Goal: Information Seeking & Learning: Compare options

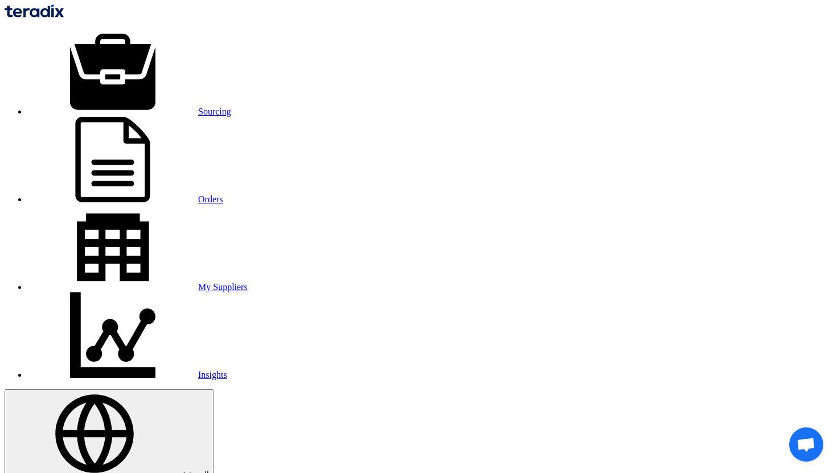
click at [64, 14] on img at bounding box center [34, 11] width 59 height 13
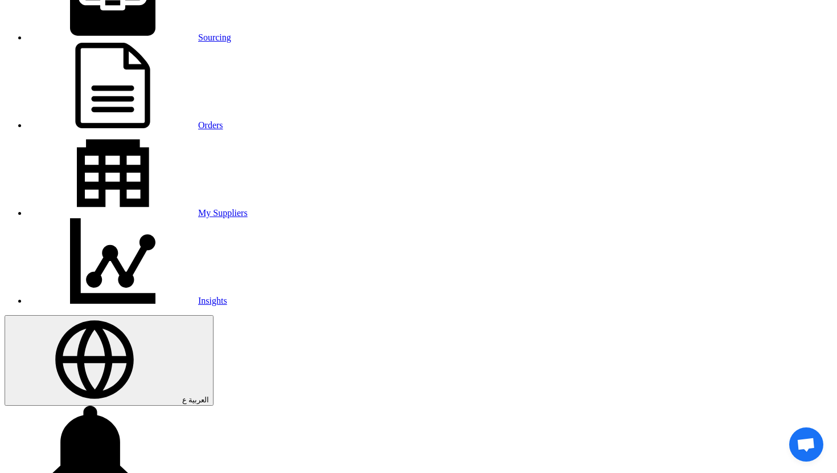
scroll to position [76, 0]
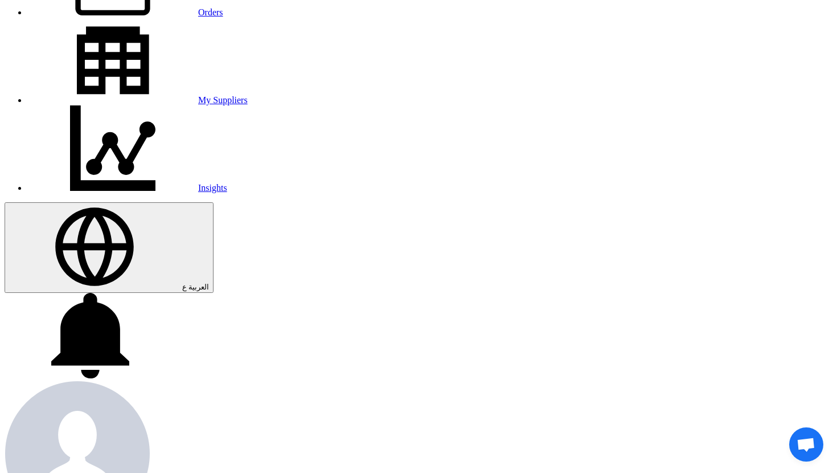
scroll to position [202, 0]
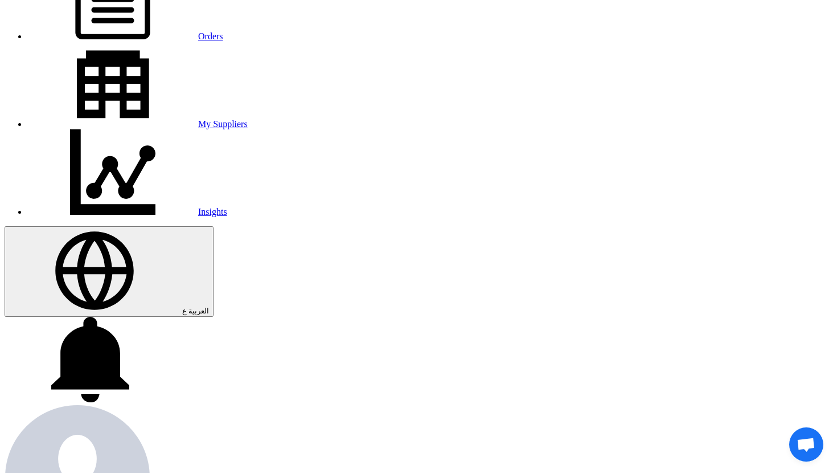
scroll to position [162, 0]
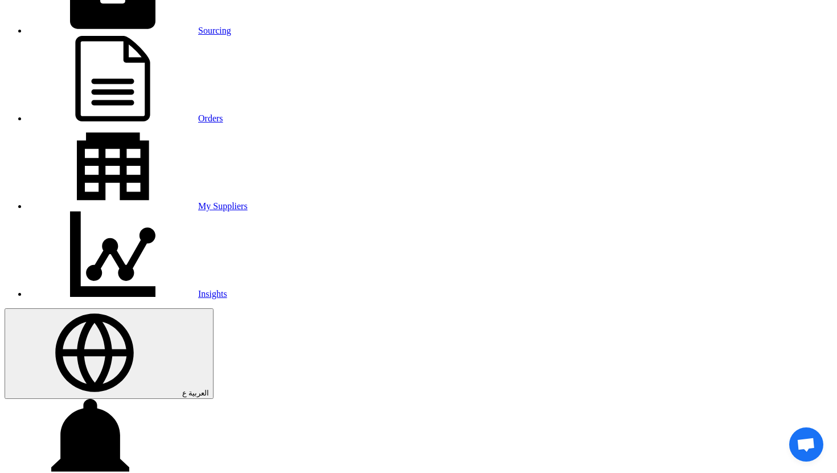
scroll to position [39, 0]
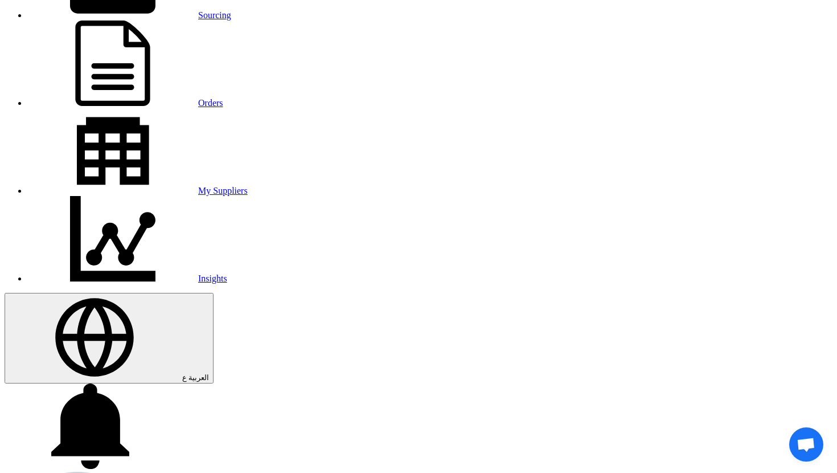
scroll to position [99, 0]
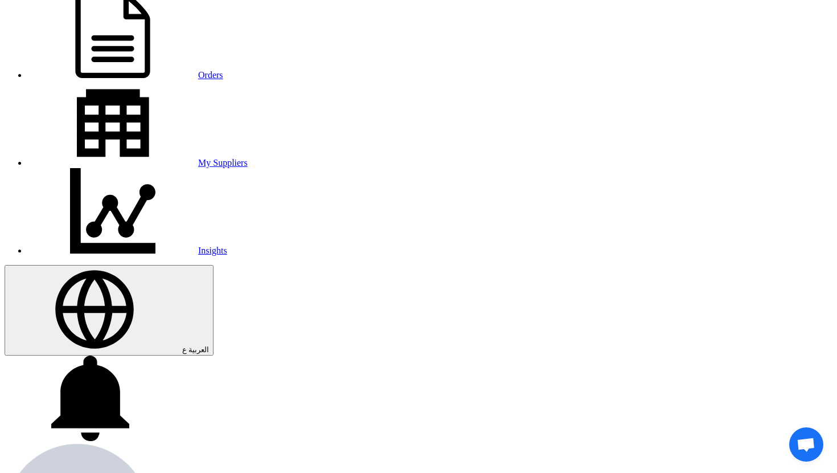
scroll to position [133, 0]
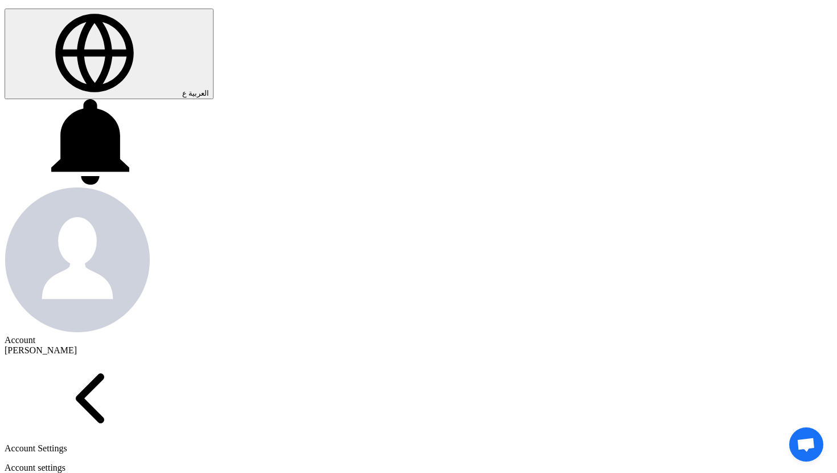
scroll to position [381, 0]
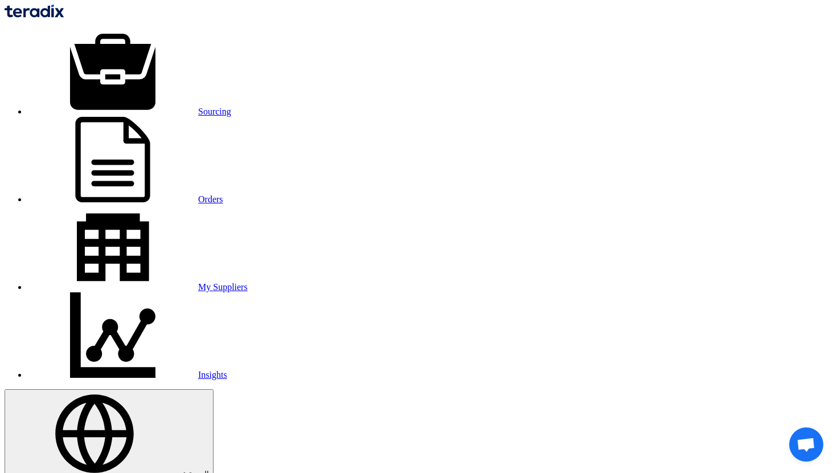
click at [145, 30] on div "Sourcing Orders My Suppliers Insights العربية ع We would like to inform you tha…" at bounding box center [419, 370] width 828 height 731
click at [154, 107] on link "Sourcing" at bounding box center [129, 112] width 204 height 10
click at [182, 107] on link "Sourcing" at bounding box center [129, 112] width 204 height 10
click at [64, 18] on img at bounding box center [34, 11] width 59 height 13
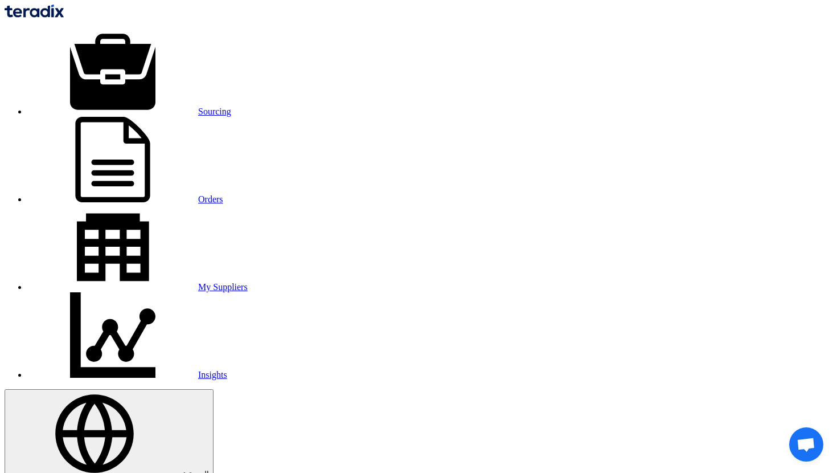
click at [135, 34] on use at bounding box center [112, 72] width 85 height 76
click at [169, 107] on link "Sourcing" at bounding box center [129, 112] width 204 height 10
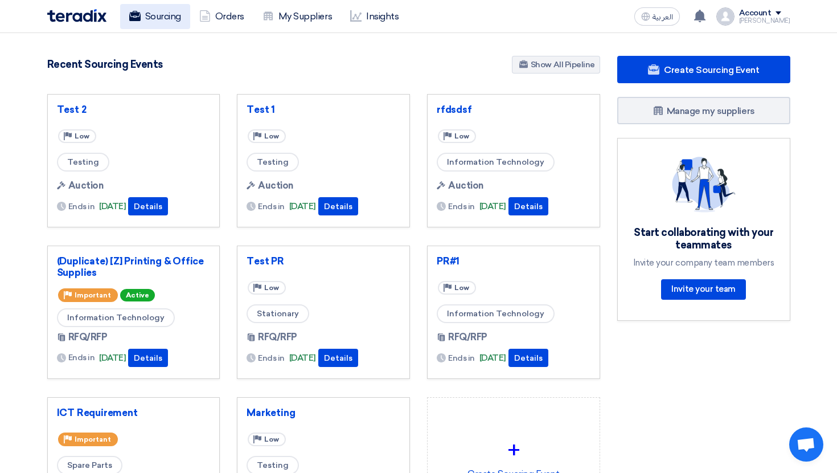
click at [173, 21] on link "Sourcing" at bounding box center [155, 16] width 70 height 25
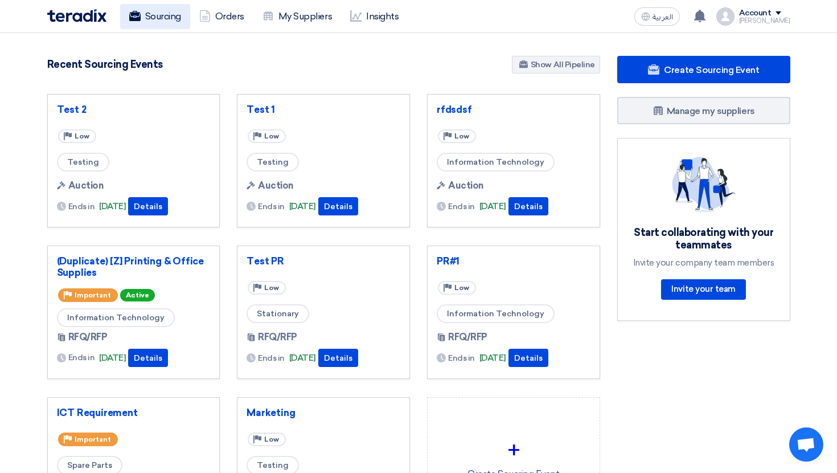
click at [173, 21] on link "Sourcing" at bounding box center [155, 16] width 70 height 25
click at [165, 21] on link "Sourcing" at bounding box center [155, 16] width 70 height 25
click at [154, 14] on link "Sourcing" at bounding box center [155, 16] width 70 height 25
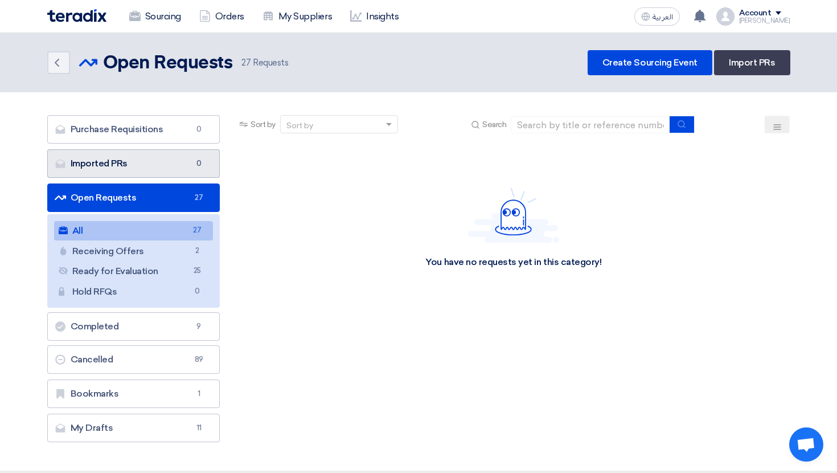
click at [141, 155] on link "Imported PRs Imported PRs 0" at bounding box center [133, 163] width 173 height 28
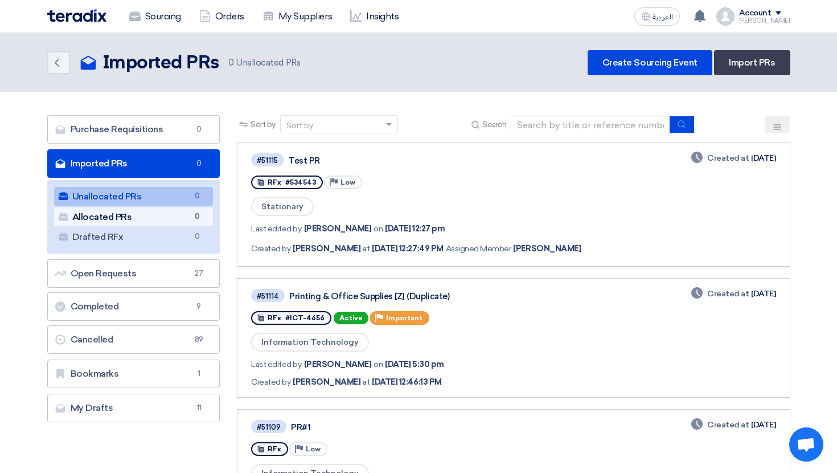
click at [150, 219] on link "Allocated PRs Allocated PRs 0" at bounding box center [133, 216] width 159 height 19
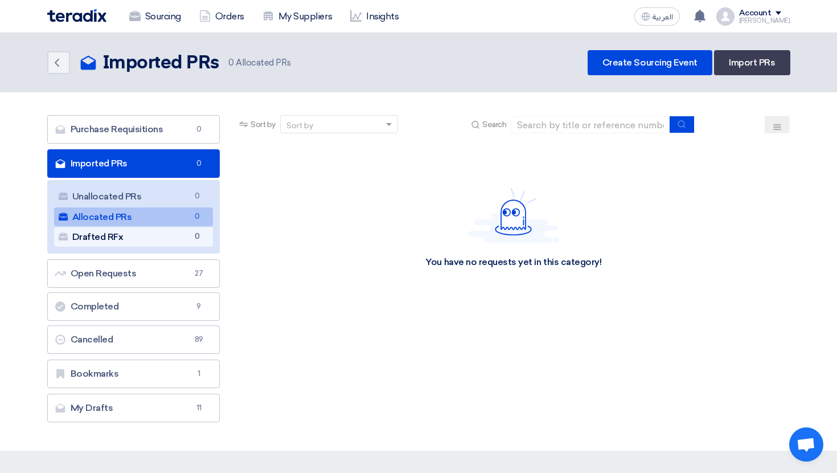
click at [148, 242] on link "Drafted RFx Drafted RFx 0" at bounding box center [133, 236] width 159 height 19
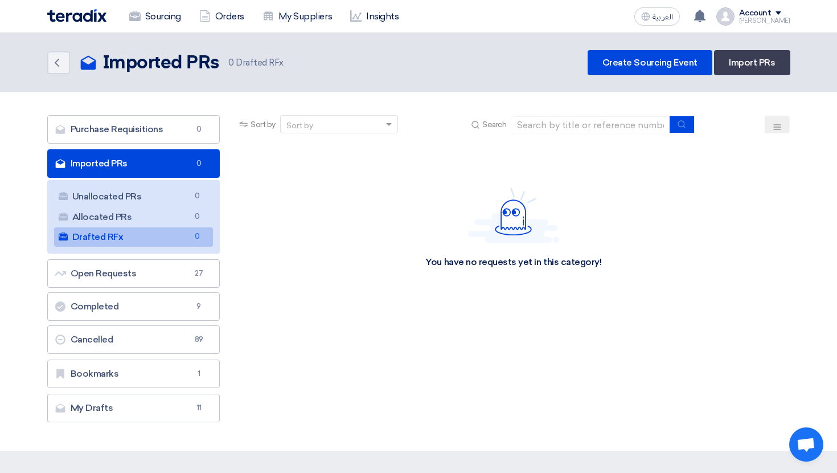
click at [159, 109] on section "Purchase Requisitions Purchase Requisitions 0 Imported PRs Imported PRs 0 Unall…" at bounding box center [418, 271] width 837 height 358
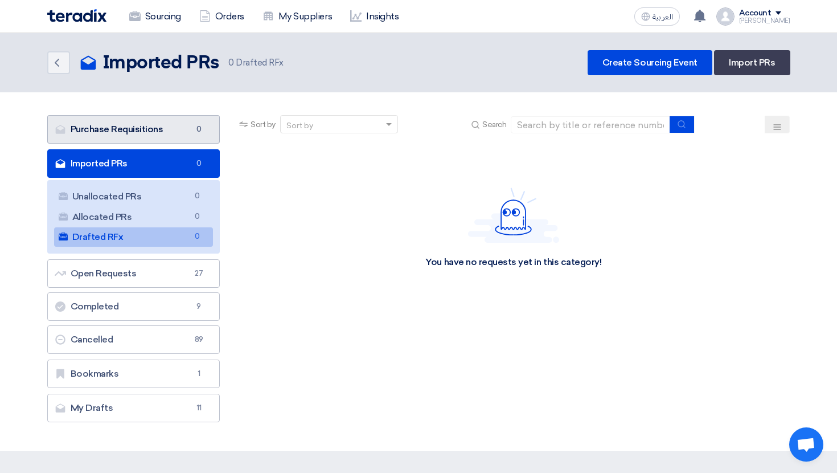
click at [159, 119] on link "Purchase Requisitions Purchase Requisitions 0" at bounding box center [133, 129] width 173 height 28
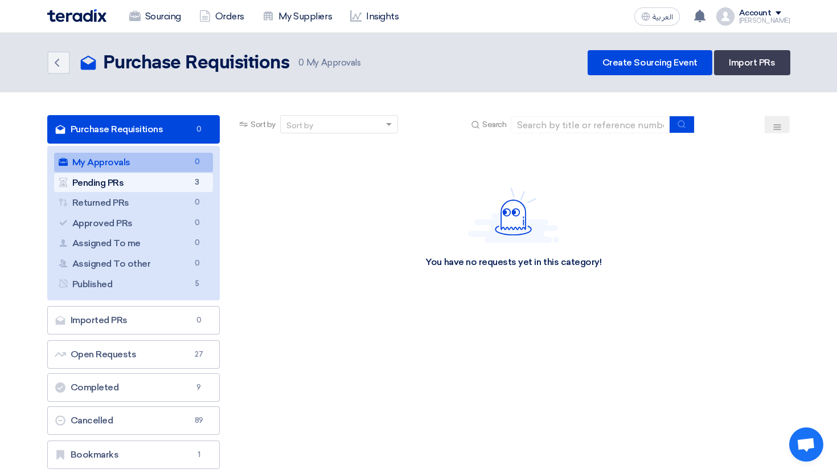
click at [197, 182] on span "3" at bounding box center [197, 183] width 14 height 12
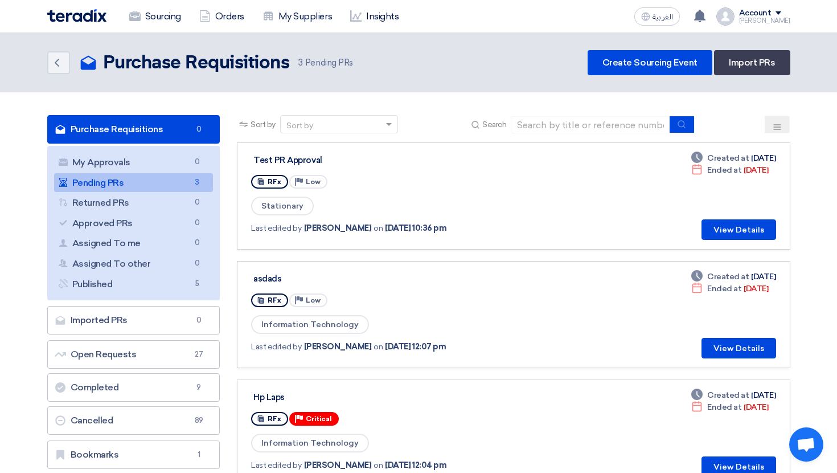
scroll to position [40, 0]
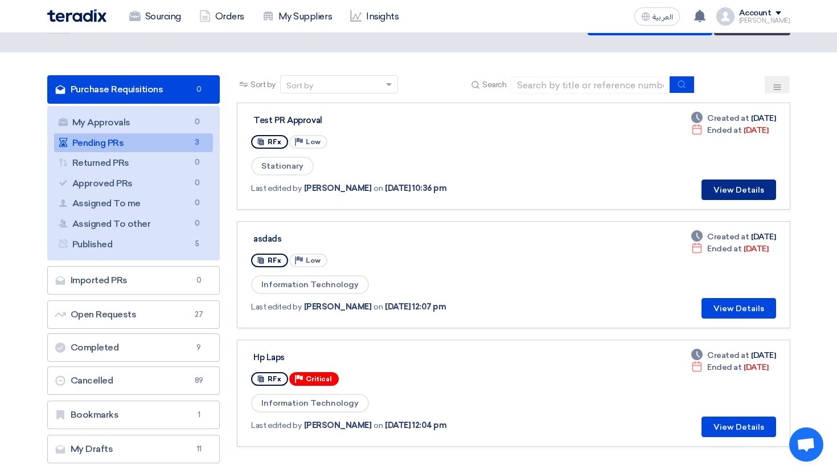
click at [718, 199] on button "View Details" at bounding box center [739, 189] width 75 height 21
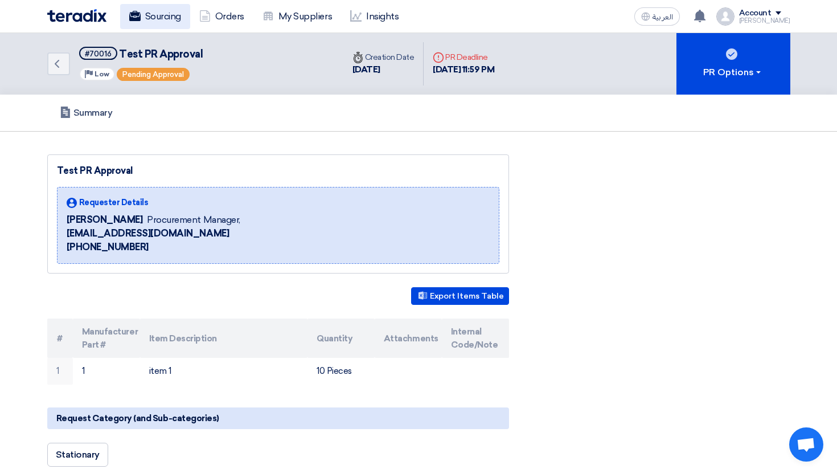
click at [173, 14] on link "Sourcing" at bounding box center [155, 16] width 70 height 25
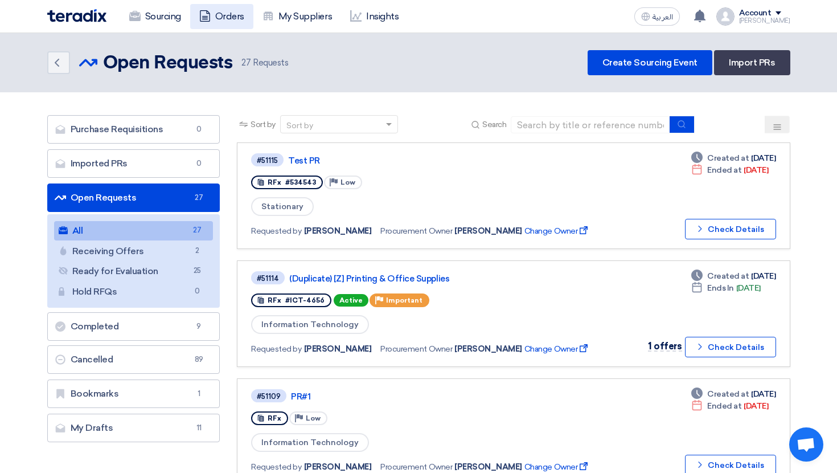
click at [226, 20] on link "Orders" at bounding box center [221, 16] width 63 height 25
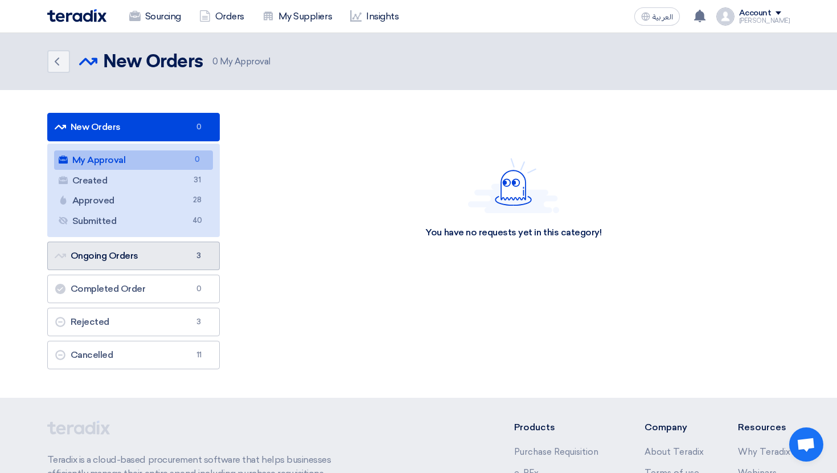
click at [146, 247] on link "Ongoing Orders Ongoing Orders 3" at bounding box center [133, 256] width 173 height 28
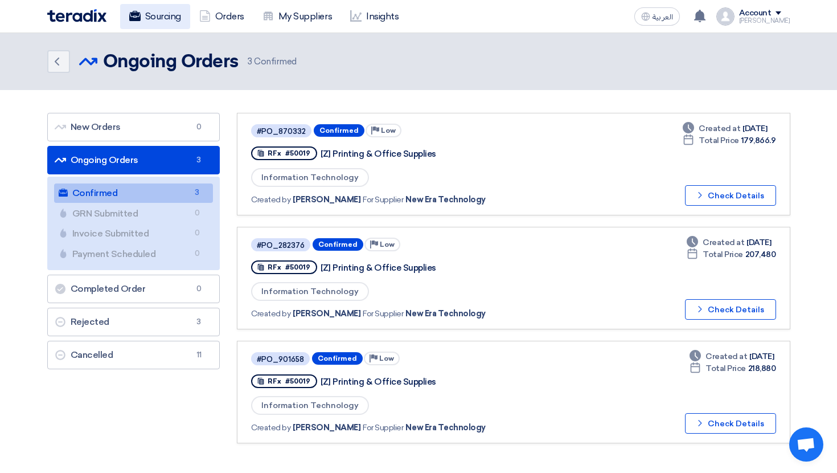
click at [162, 13] on link "Sourcing" at bounding box center [155, 16] width 70 height 25
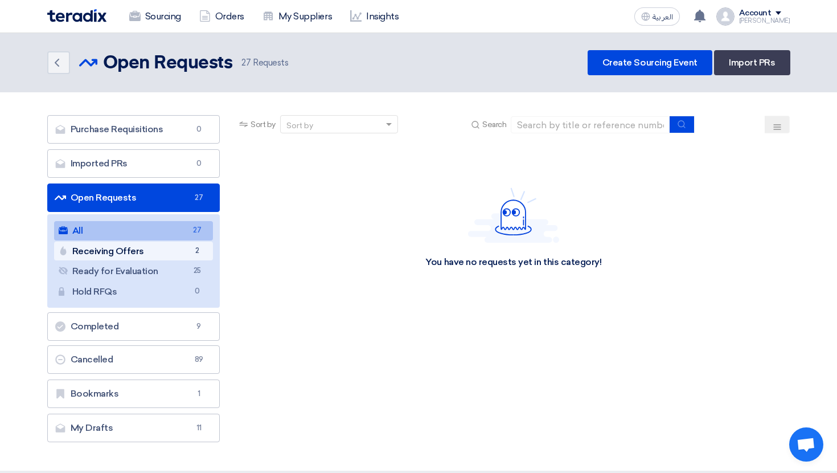
click at [191, 256] on span "2" at bounding box center [197, 251] width 14 height 12
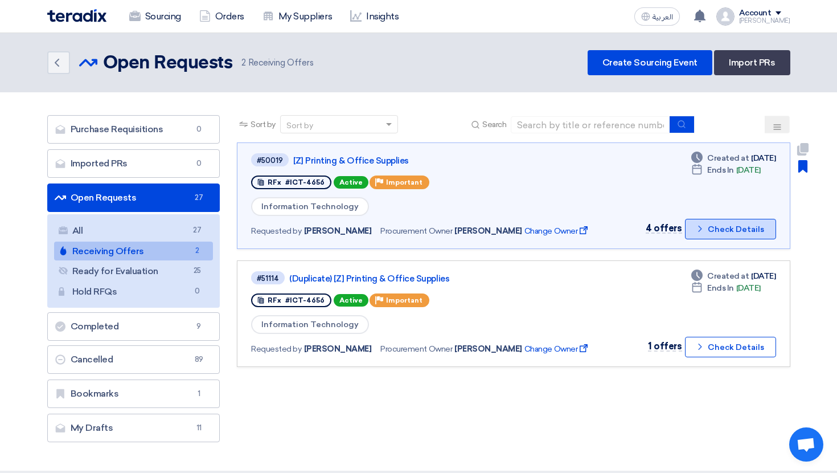
click at [705, 236] on button "Check details Check Details" at bounding box center [730, 229] width 91 height 21
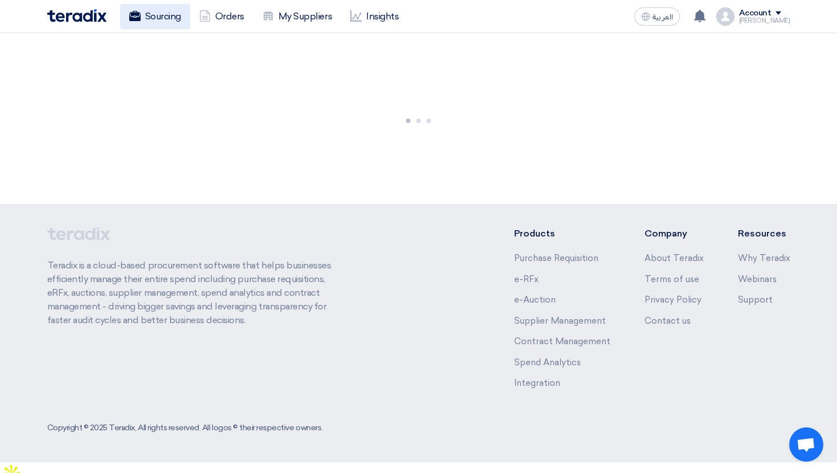
click at [167, 21] on link "Sourcing" at bounding box center [155, 16] width 70 height 25
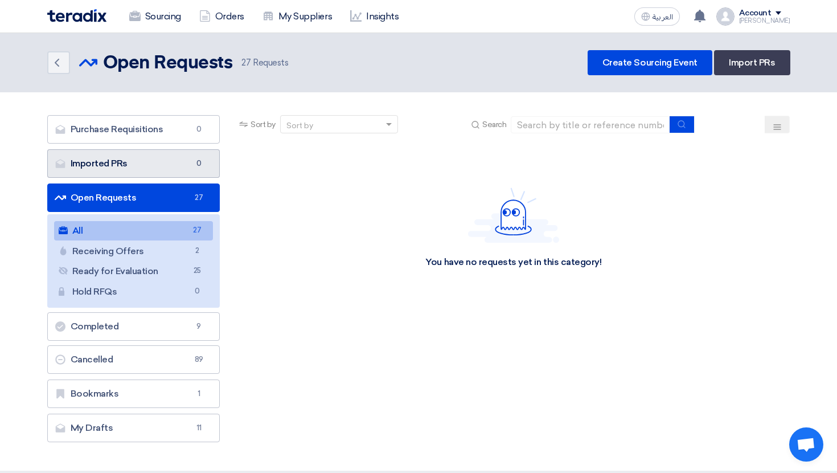
click at [153, 150] on link "Imported PRs Imported PRs 0" at bounding box center [133, 163] width 173 height 28
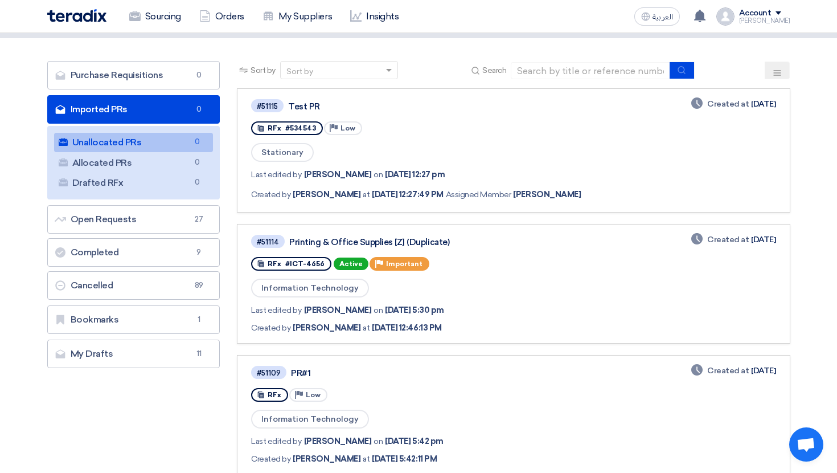
scroll to position [53, 0]
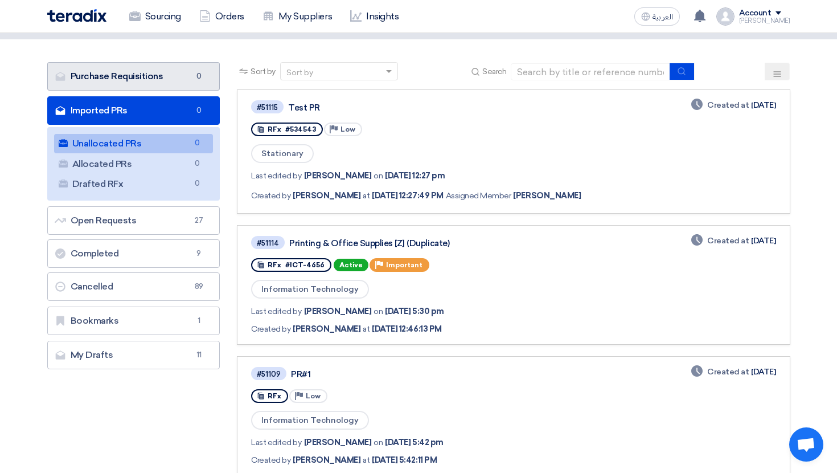
click at [187, 67] on link "Purchase Requisitions Purchase Requisitions 0" at bounding box center [133, 76] width 173 height 28
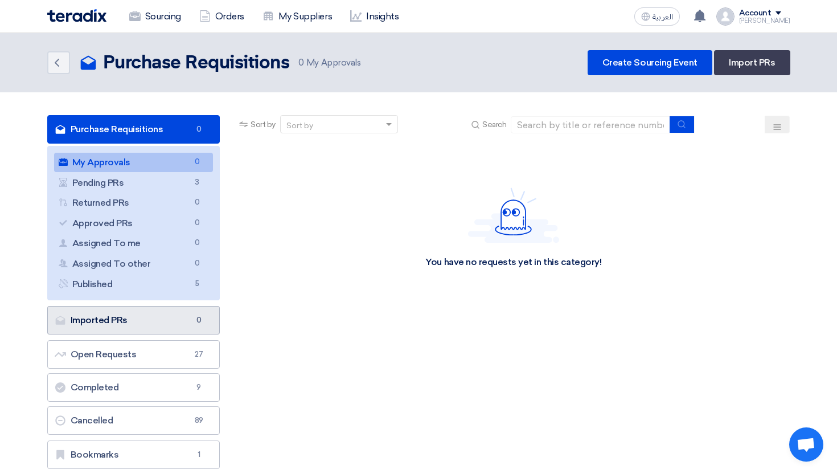
click at [183, 310] on link "Imported PRs Imported PRs 0" at bounding box center [133, 320] width 173 height 28
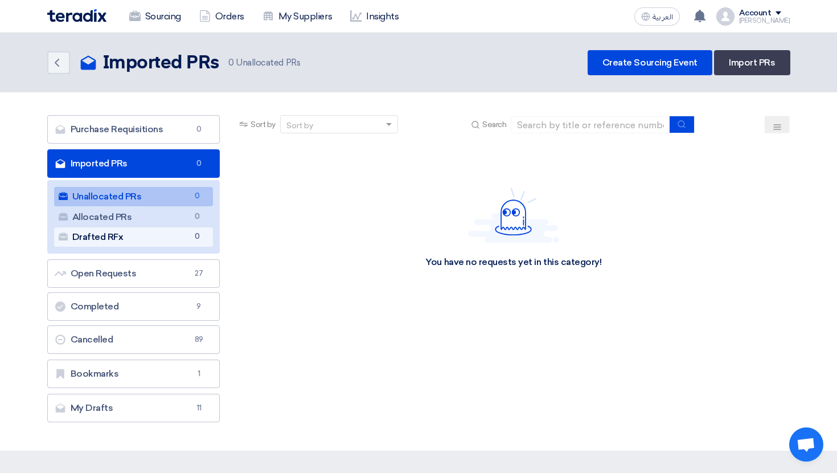
click at [187, 244] on link "Drafted RFx Drafted RFx 0" at bounding box center [133, 236] width 159 height 19
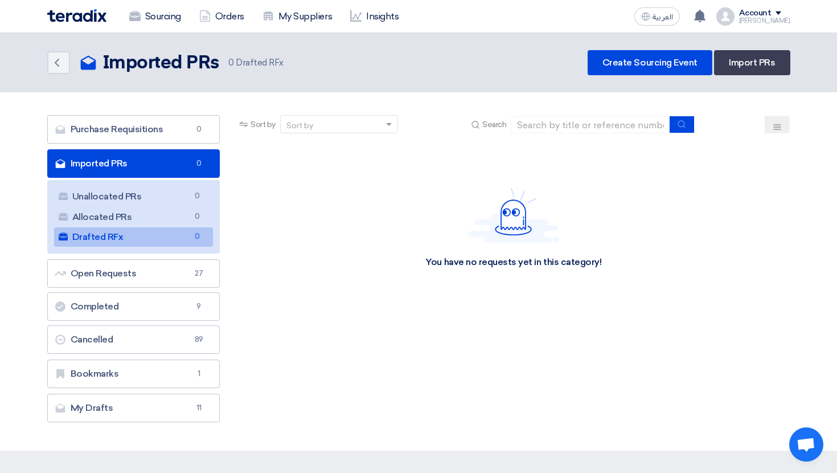
click at [752, 23] on div "[PERSON_NAME]" at bounding box center [764, 21] width 51 height 6
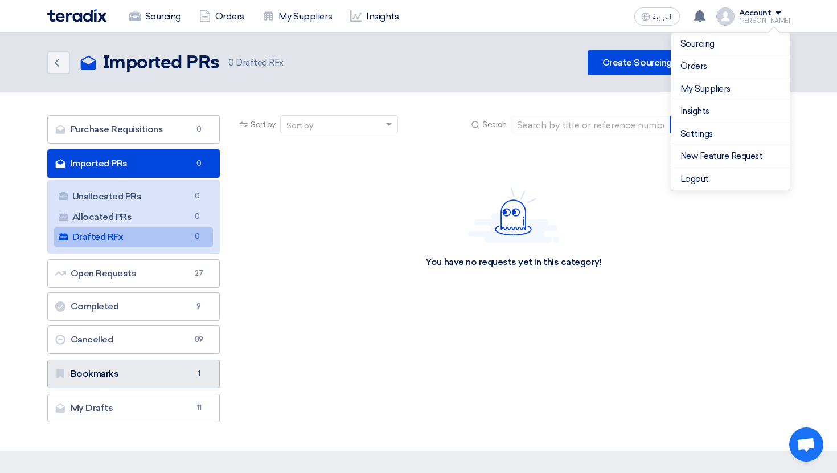
click at [154, 373] on link "Bookmarks Bookmarks 1" at bounding box center [133, 373] width 173 height 28
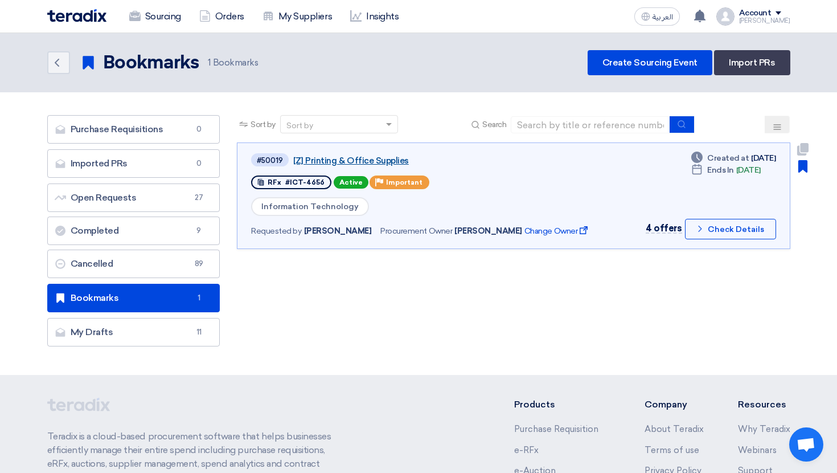
click at [375, 158] on link "[Z] Printing & Office Supplies" at bounding box center [435, 161] width 285 height 10
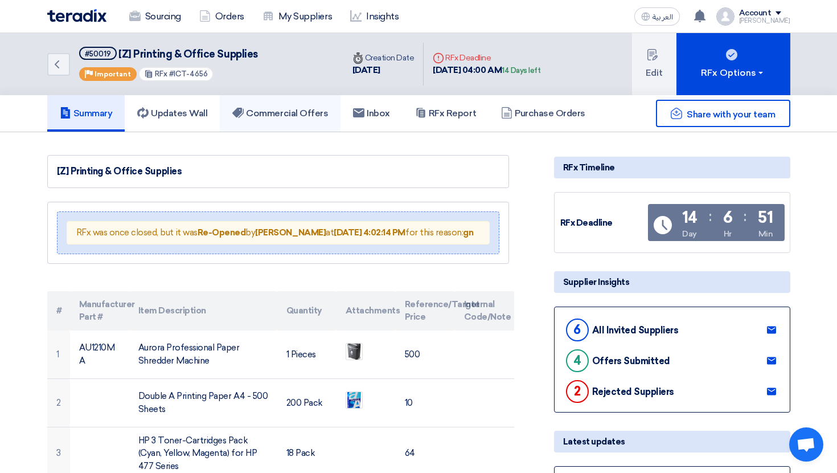
click at [283, 115] on h5 "Commercial Offers" at bounding box center [280, 113] width 96 height 11
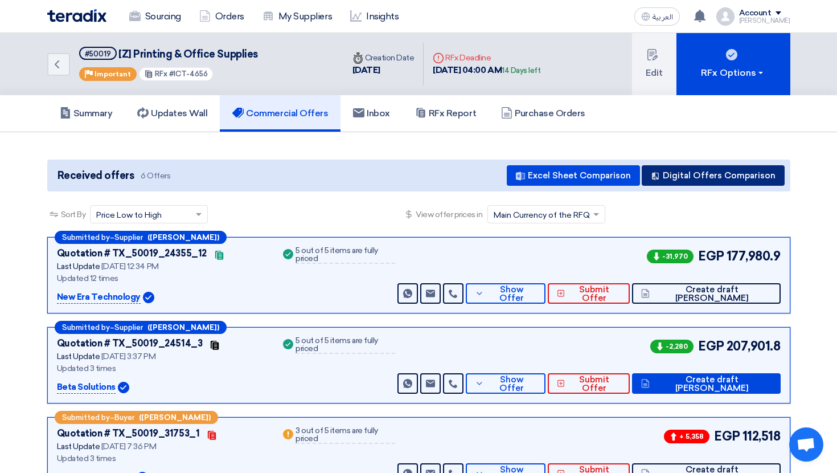
click at [729, 177] on button "Digital Offers Comparison" at bounding box center [713, 175] width 143 height 21
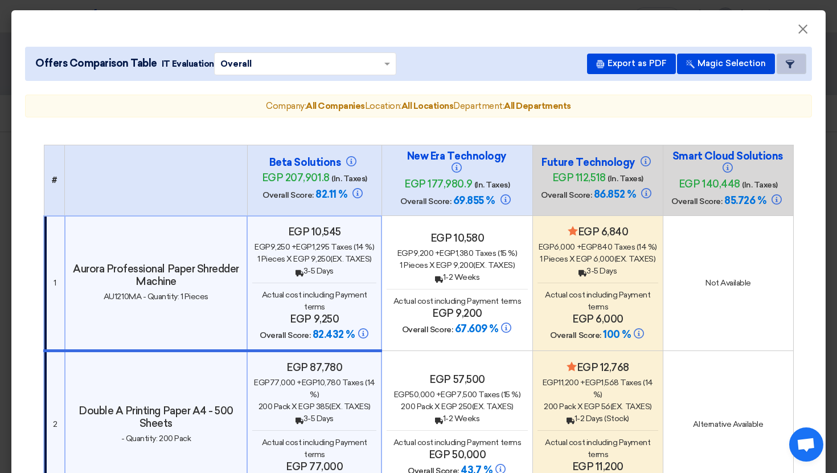
click at [790, 59] on button "Item Card filters" at bounding box center [792, 64] width 30 height 21
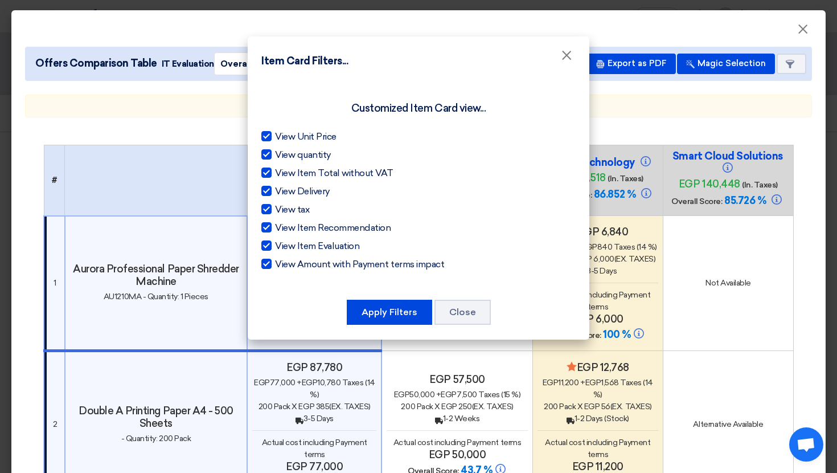
click at [317, 244] on span "View Item Evaluation" at bounding box center [317, 246] width 84 height 14
click at [283, 244] on input "View Item Evaluation" at bounding box center [278, 242] width 7 height 7
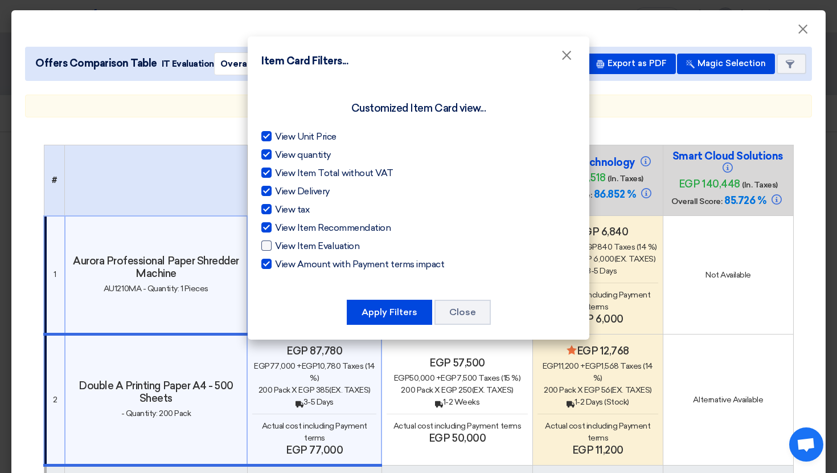
click at [317, 244] on span "View Item Evaluation" at bounding box center [317, 246] width 84 height 14
click at [283, 244] on input "View Item Evaluation" at bounding box center [278, 242] width 7 height 7
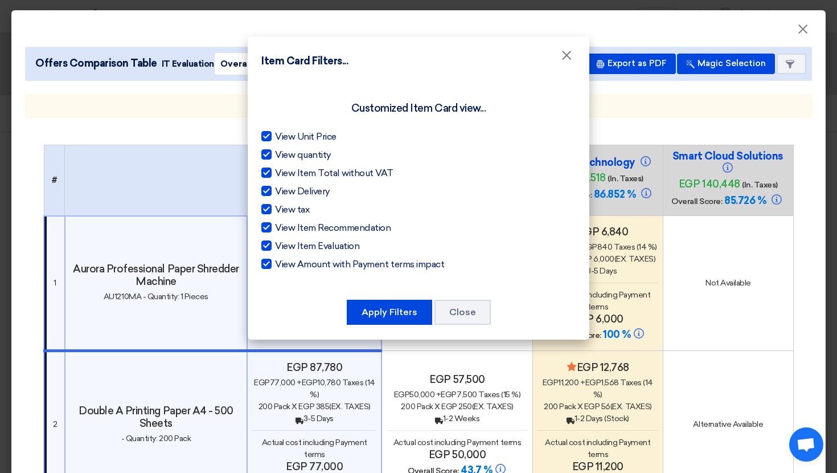
click at [317, 244] on span "View Item Evaluation" at bounding box center [317, 246] width 84 height 14
click at [283, 244] on input "View Item Evaluation" at bounding box center [278, 242] width 7 height 7
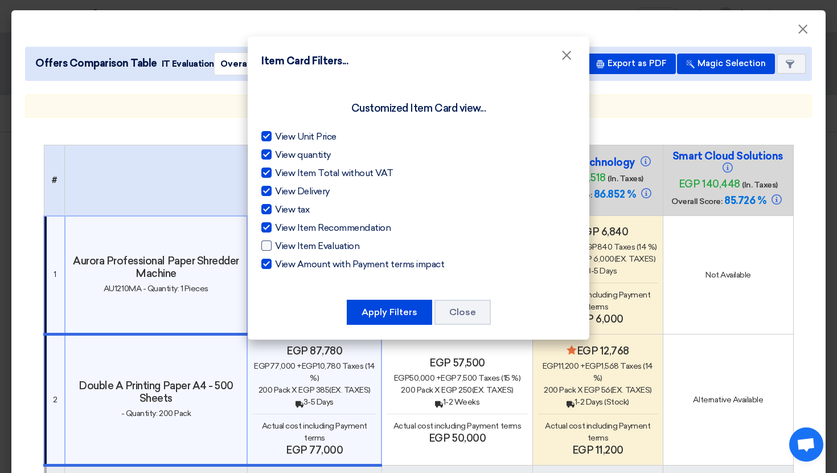
click at [317, 244] on span "View Item Evaluation" at bounding box center [317, 246] width 84 height 14
click at [283, 244] on input "View Item Evaluation" at bounding box center [278, 242] width 7 height 7
checkbox input "true"
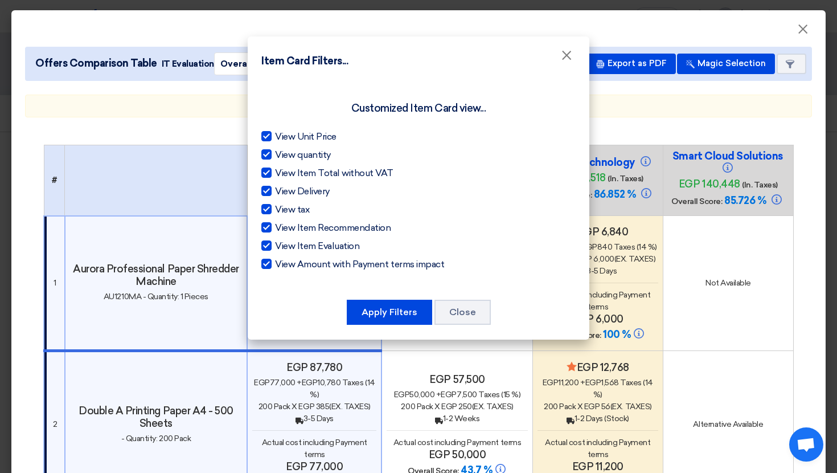
click at [315, 177] on span "View Item Total without VAT" at bounding box center [334, 173] width 118 height 14
click at [283, 174] on input "View Item Total without VAT" at bounding box center [278, 169] width 7 height 7
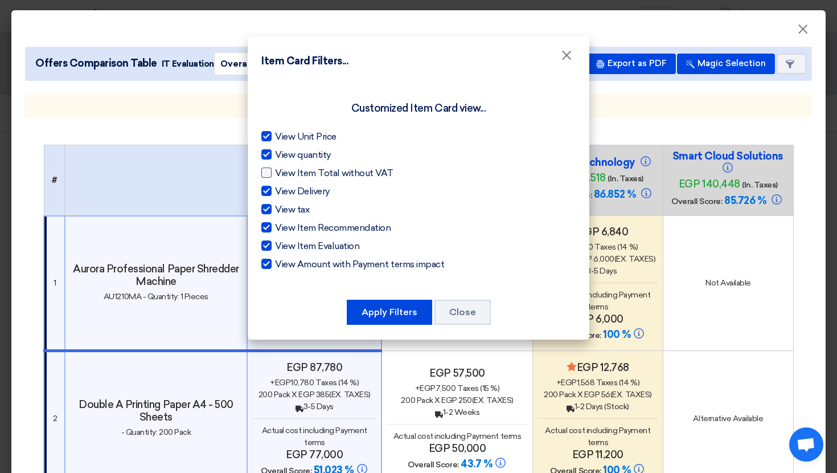
click at [315, 177] on span "View Item Total without VAT" at bounding box center [334, 173] width 118 height 14
click at [283, 174] on input "View Item Total without VAT" at bounding box center [278, 169] width 7 height 7
checkbox input "true"
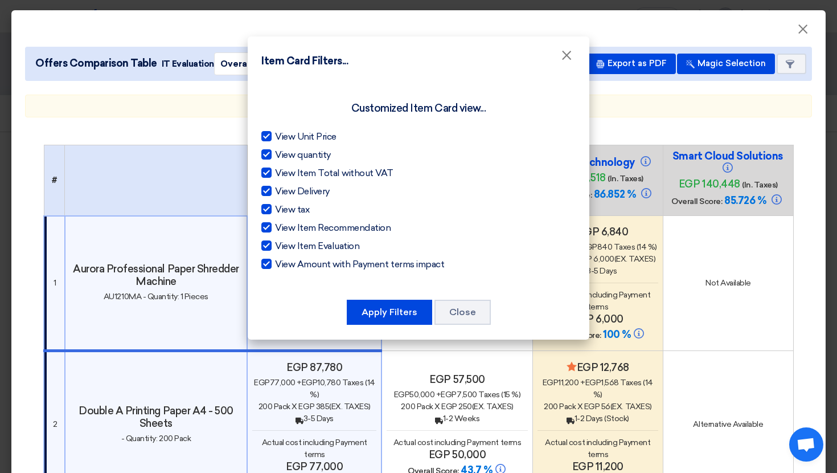
click at [317, 264] on span "View Amount with Payment terms impact" at bounding box center [359, 264] width 169 height 14
click at [283, 264] on input "View Amount with Payment terms impact" at bounding box center [278, 260] width 7 height 7
checkbox input "false"
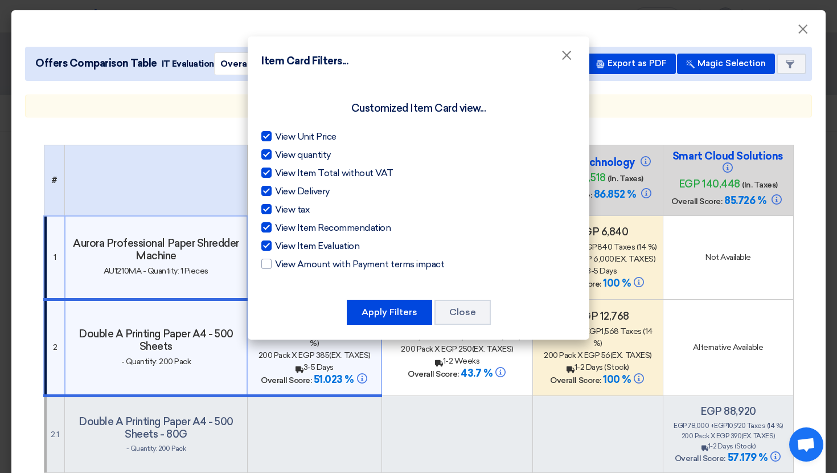
click at [289, 207] on span "View tax" at bounding box center [292, 210] width 34 height 14
click at [283, 207] on input "View tax" at bounding box center [278, 206] width 7 height 7
checkbox input "false"
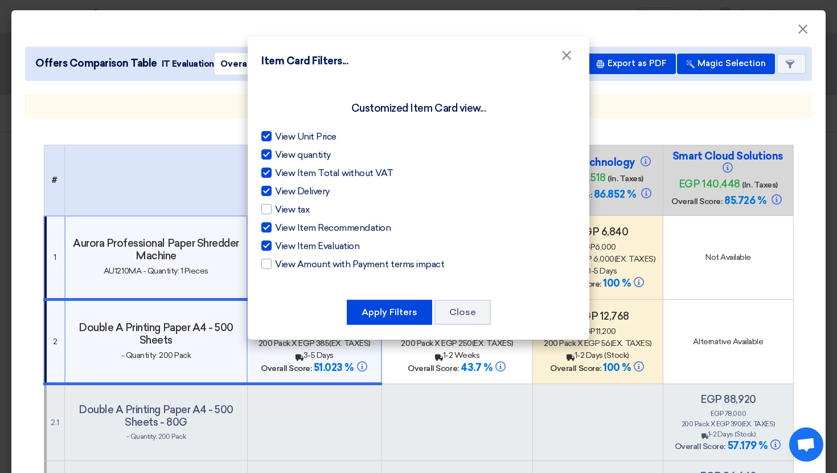
click at [291, 231] on span "View Item Recommendation" at bounding box center [333, 228] width 116 height 14
click at [283, 228] on input "View Item Recommendation" at bounding box center [278, 224] width 7 height 7
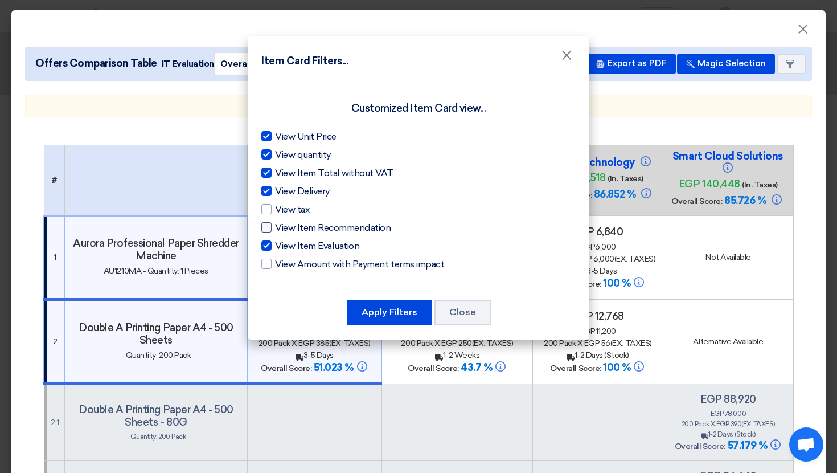
click at [292, 230] on span "View Item Recommendation" at bounding box center [333, 228] width 116 height 14
click at [283, 228] on input "View Item Recommendation" at bounding box center [278, 224] width 7 height 7
checkbox input "true"
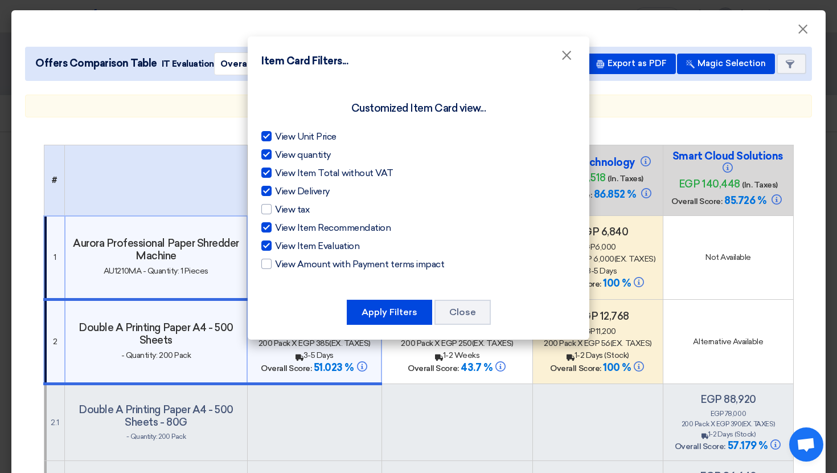
click at [294, 245] on span "View Item Evaluation" at bounding box center [317, 246] width 84 height 14
click at [283, 245] on input "View Item Evaluation" at bounding box center [278, 242] width 7 height 7
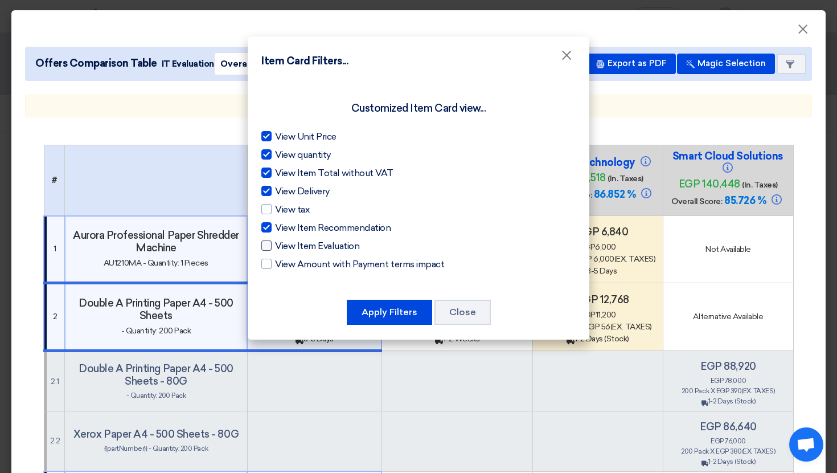
click at [294, 245] on span "View Item Evaluation" at bounding box center [317, 246] width 84 height 14
click at [283, 245] on input "View Item Evaluation" at bounding box center [278, 242] width 7 height 7
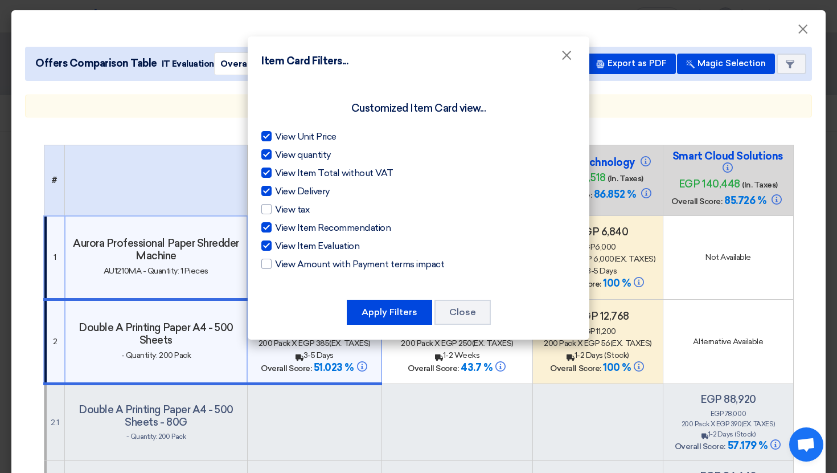
click at [294, 245] on span "View Item Evaluation" at bounding box center [317, 246] width 84 height 14
click at [283, 245] on input "View Item Evaluation" at bounding box center [278, 242] width 7 height 7
checkbox input "false"
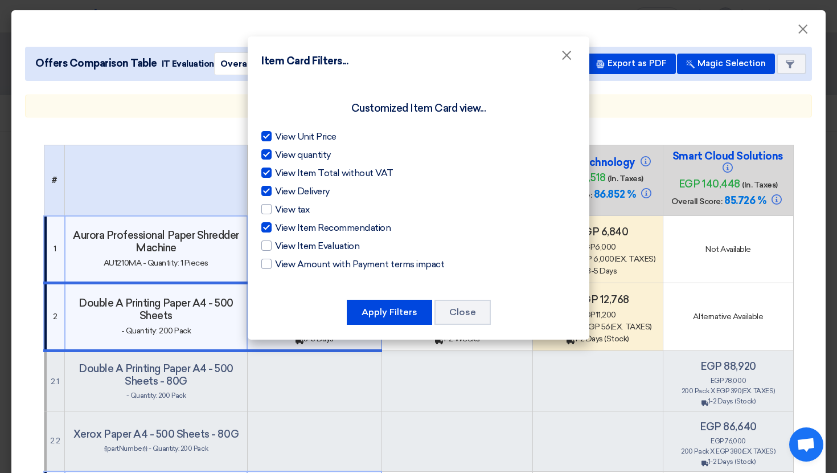
click at [299, 152] on span "View quantity" at bounding box center [303, 155] width 56 height 14
click at [283, 152] on input "View quantity" at bounding box center [278, 151] width 7 height 7
checkbox input "false"
click at [298, 170] on span "View Item Total without VAT" at bounding box center [334, 173] width 118 height 14
click at [283, 170] on input "View Item Total without VAT" at bounding box center [278, 169] width 7 height 7
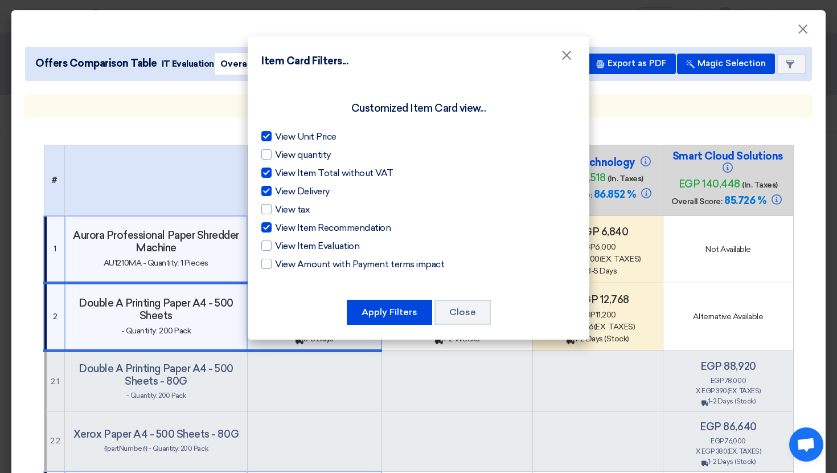
checkbox input "false"
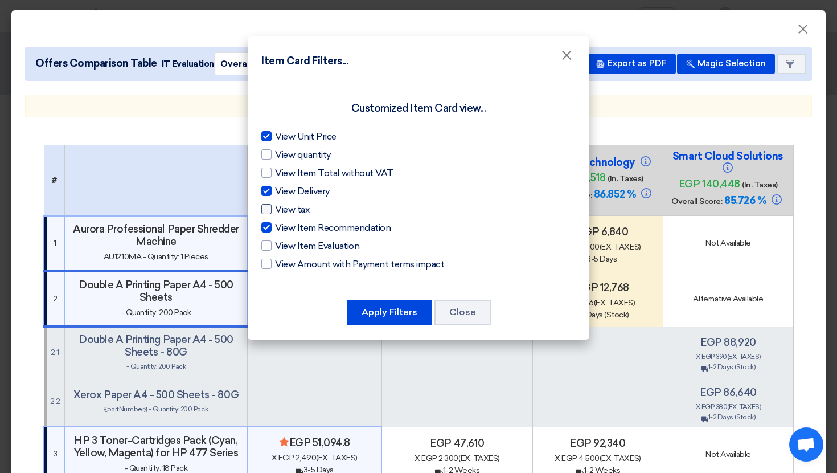
click at [295, 203] on span "View tax" at bounding box center [292, 210] width 34 height 14
click at [283, 203] on input "View tax" at bounding box center [278, 206] width 7 height 7
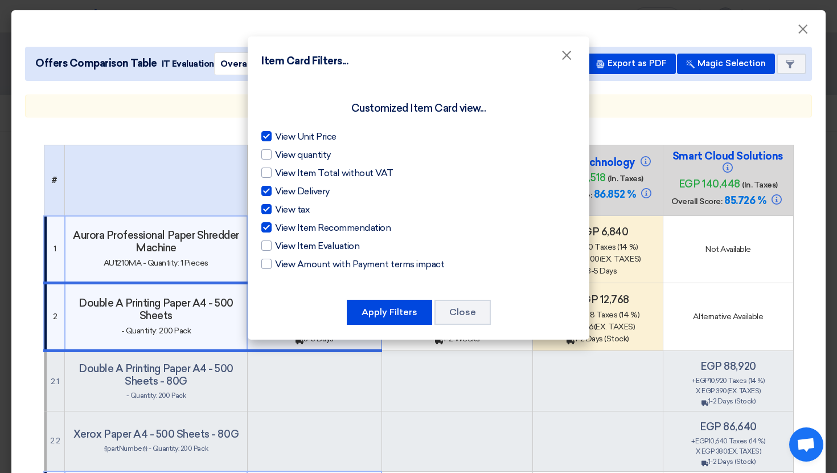
click at [297, 198] on div "View Unit Price View quantity View Item Total without VAT View Delivery View ta…" at bounding box center [418, 200] width 314 height 141
click at [294, 208] on span "View tax" at bounding box center [292, 210] width 34 height 14
click at [283, 208] on input "View tax" at bounding box center [278, 206] width 7 height 7
checkbox input "false"
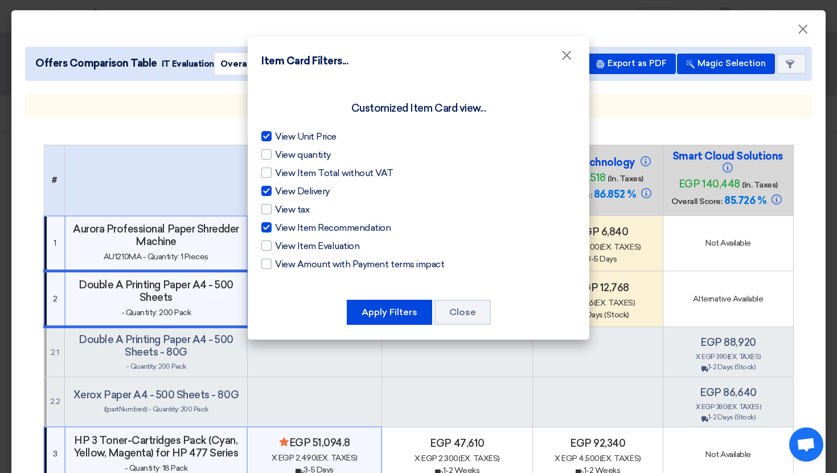
click at [294, 190] on span "View Delivery" at bounding box center [302, 192] width 55 height 14
click at [283, 190] on input "View Delivery" at bounding box center [278, 188] width 7 height 7
checkbox input "false"
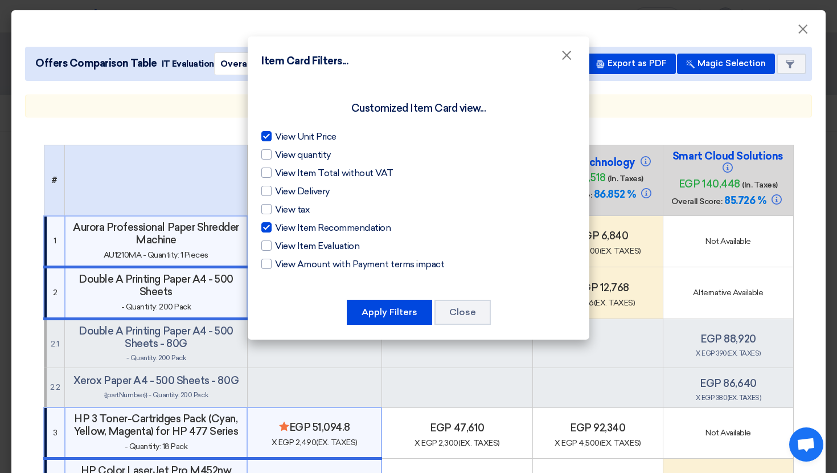
click at [292, 221] on span "View Item Recommendation" at bounding box center [333, 228] width 116 height 14
click at [283, 221] on input "View Item Recommendation" at bounding box center [278, 224] width 7 height 7
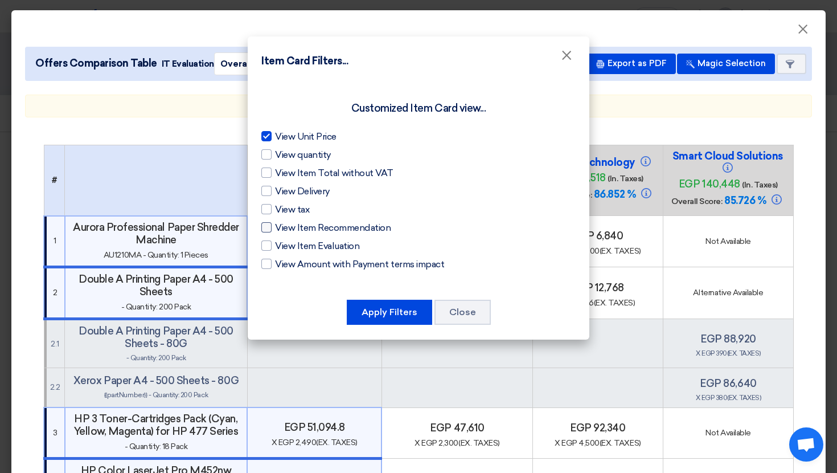
click at [292, 221] on span "View Item Recommendation" at bounding box center [333, 228] width 116 height 14
click at [283, 221] on input "View Item Recommendation" at bounding box center [278, 224] width 7 height 7
checkbox input "true"
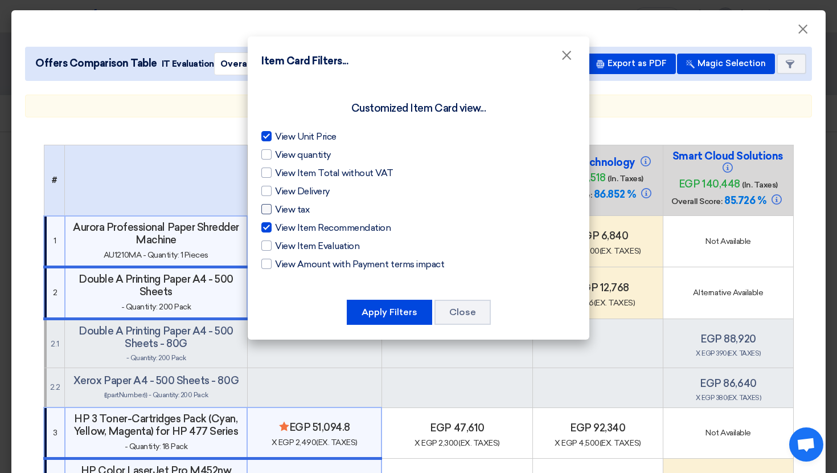
click at [287, 211] on span "View tax" at bounding box center [292, 210] width 34 height 14
click at [283, 210] on input "View tax" at bounding box center [278, 206] width 7 height 7
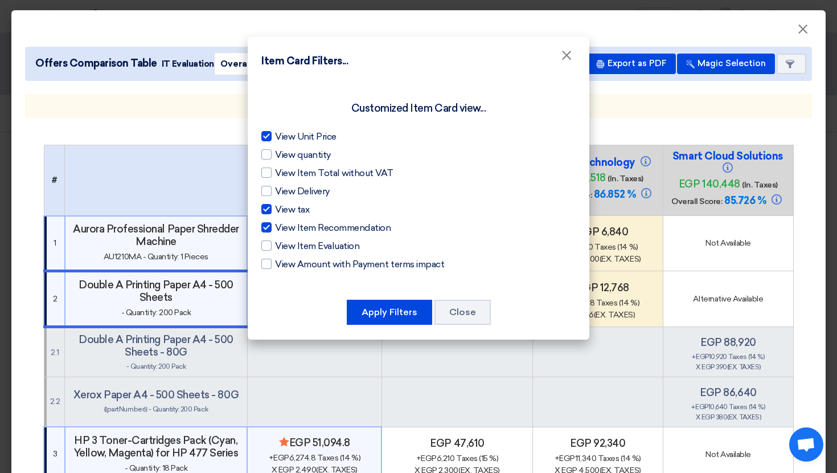
click at [287, 211] on span "View tax" at bounding box center [292, 210] width 34 height 14
click at [283, 210] on input "View tax" at bounding box center [278, 206] width 7 height 7
checkbox input "false"
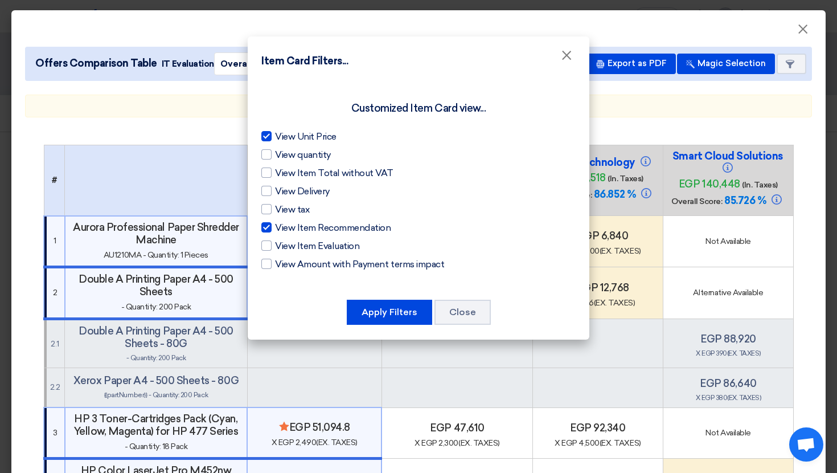
click at [302, 137] on span "View Unit Price" at bounding box center [306, 137] width 62 height 14
click at [283, 137] on input "View Unit Price" at bounding box center [278, 133] width 7 height 7
checkbox input "false"
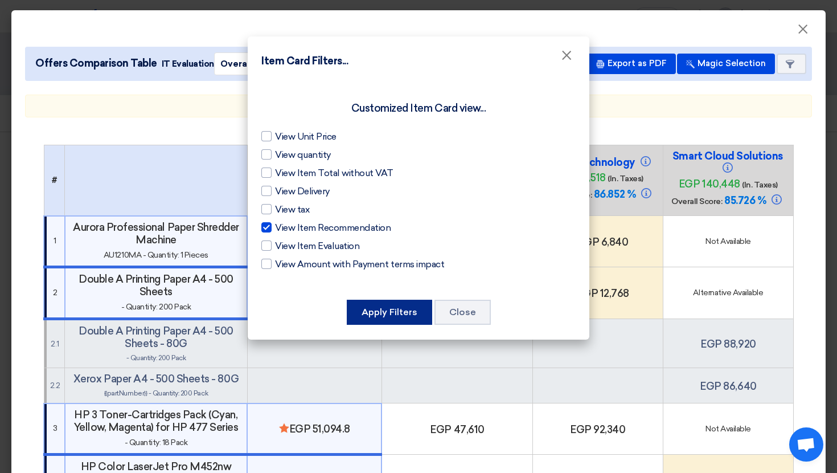
click at [408, 314] on button "Apply Filters" at bounding box center [389, 312] width 85 height 25
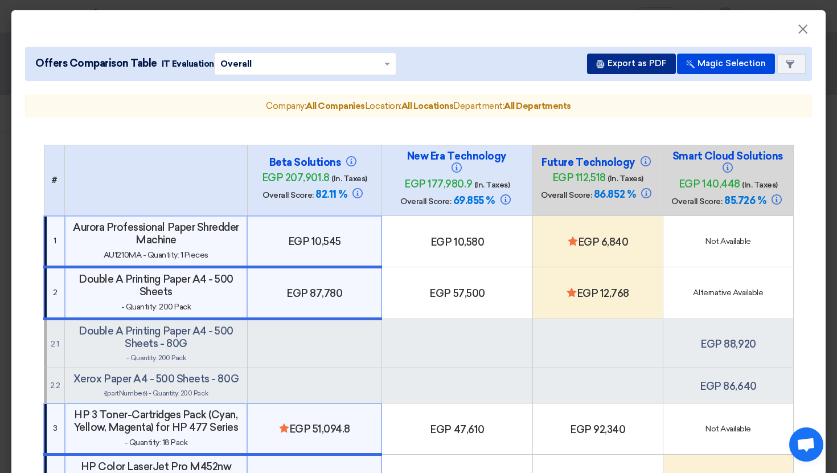
click at [643, 64] on button "Export as PDF" at bounding box center [631, 64] width 89 height 21
click at [800, 58] on button "Item Card filters" at bounding box center [792, 64] width 30 height 21
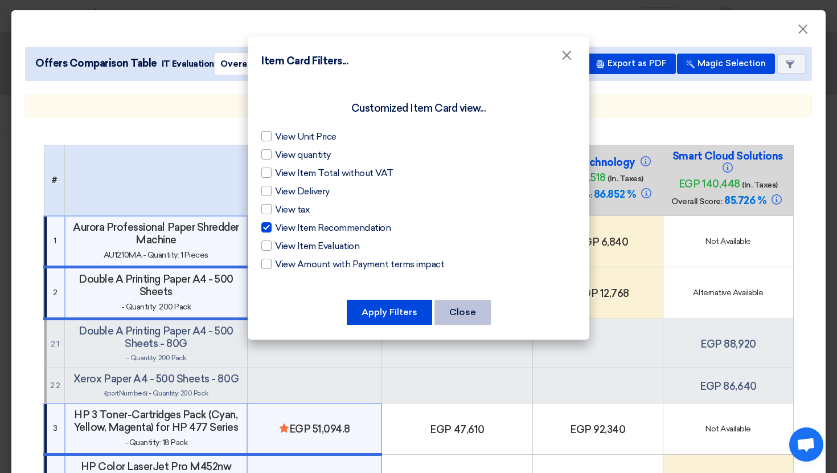
click at [455, 313] on button "Close" at bounding box center [463, 312] width 56 height 25
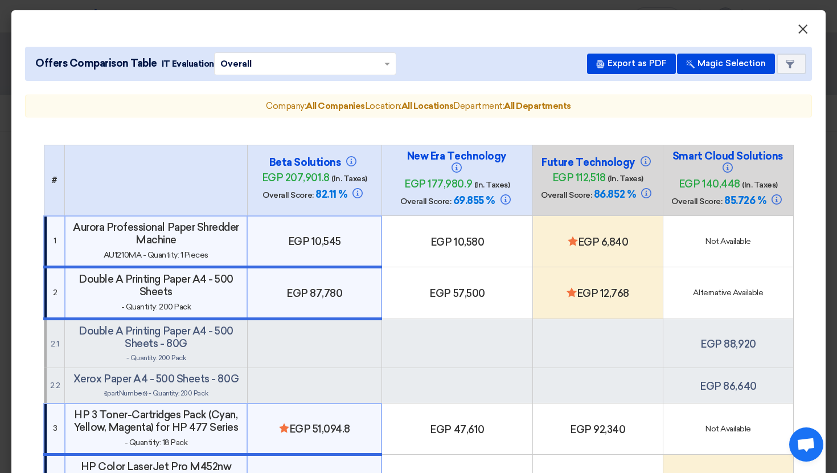
click at [799, 31] on span "×" at bounding box center [802, 32] width 11 height 23
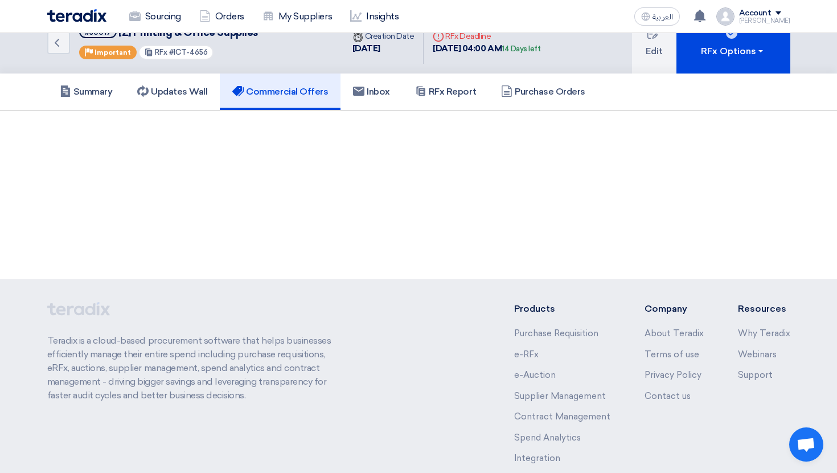
scroll to position [24, 0]
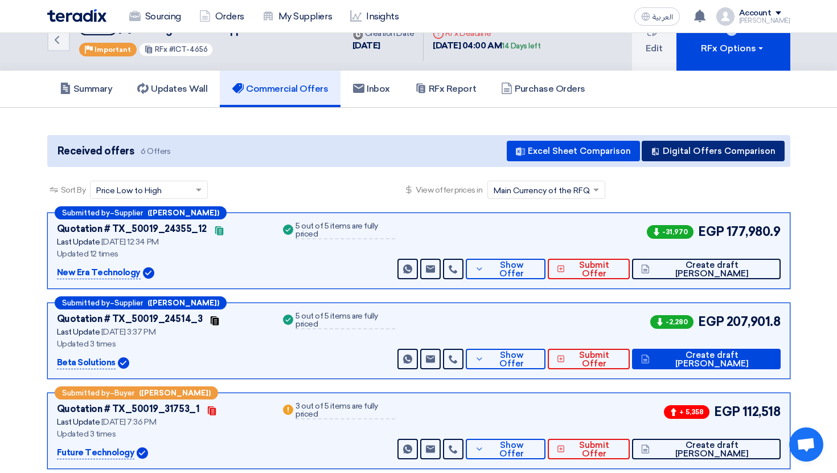
click at [725, 160] on button "Digital Offers Comparison" at bounding box center [713, 151] width 143 height 21
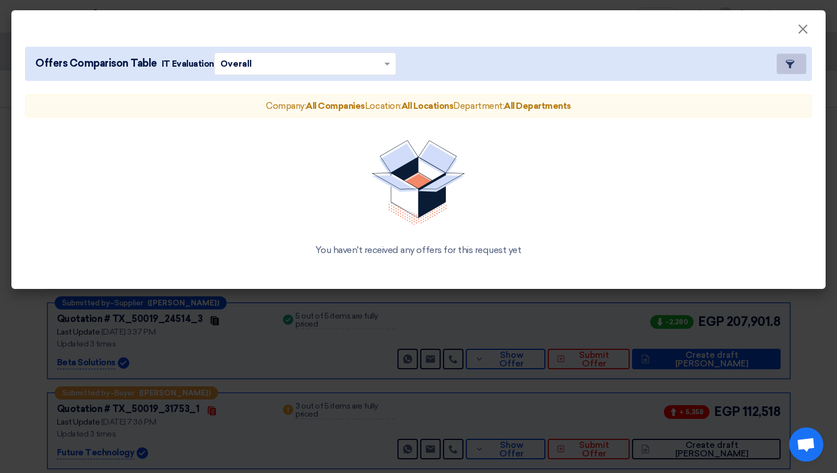
click at [791, 63] on use at bounding box center [790, 64] width 9 height 9
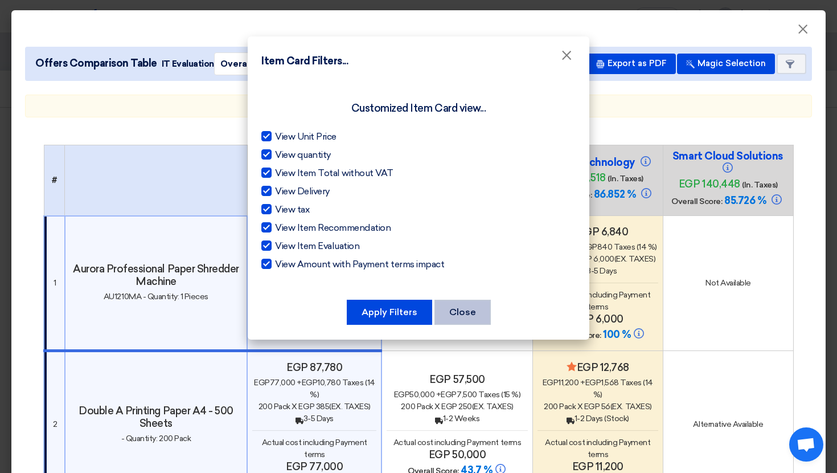
click at [463, 301] on button "Close" at bounding box center [463, 312] width 56 height 25
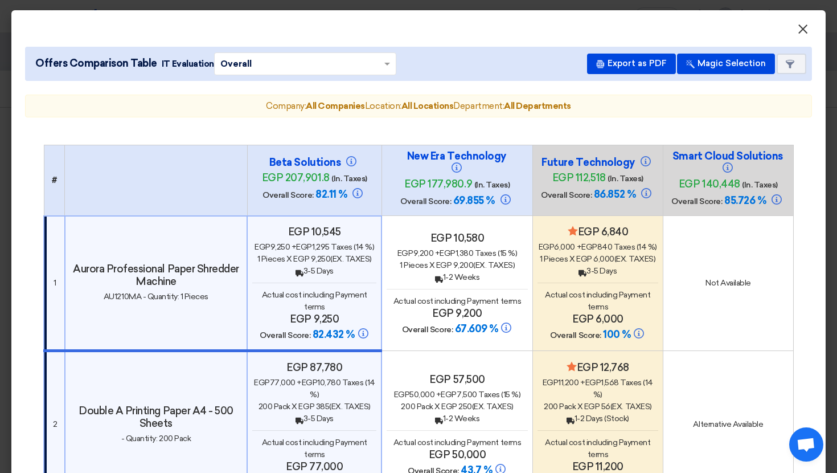
click at [810, 26] on button "×" at bounding box center [803, 29] width 30 height 23
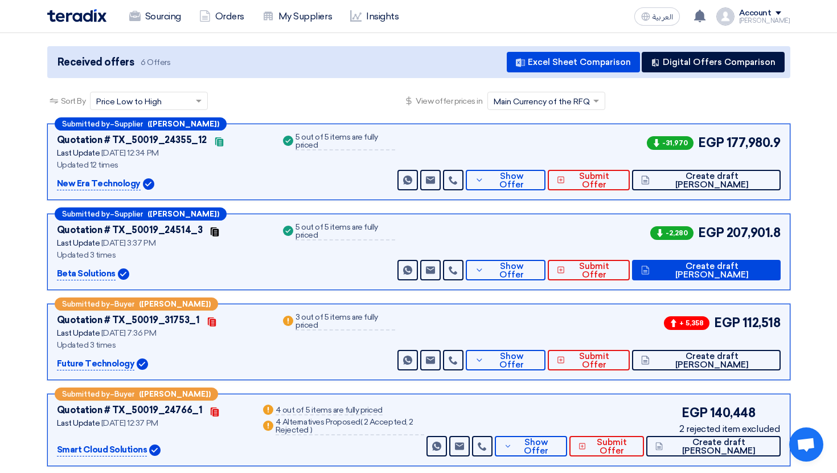
scroll to position [0, 0]
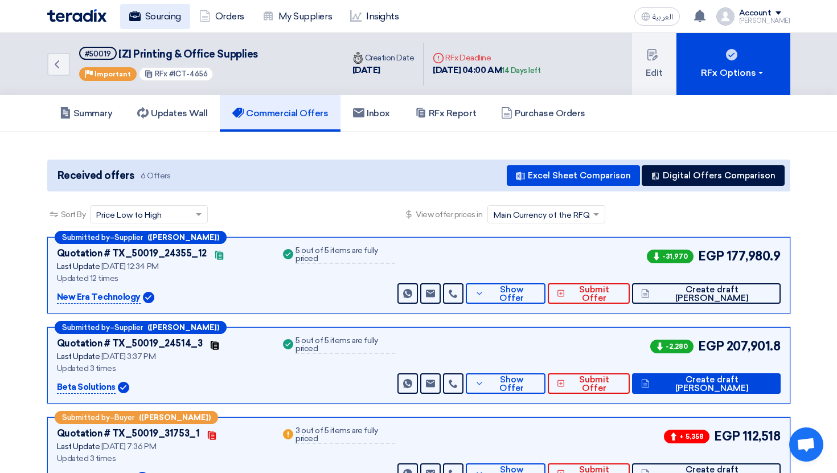
click at [146, 23] on link "Sourcing" at bounding box center [155, 16] width 70 height 25
